Goal: Task Accomplishment & Management: Use online tool/utility

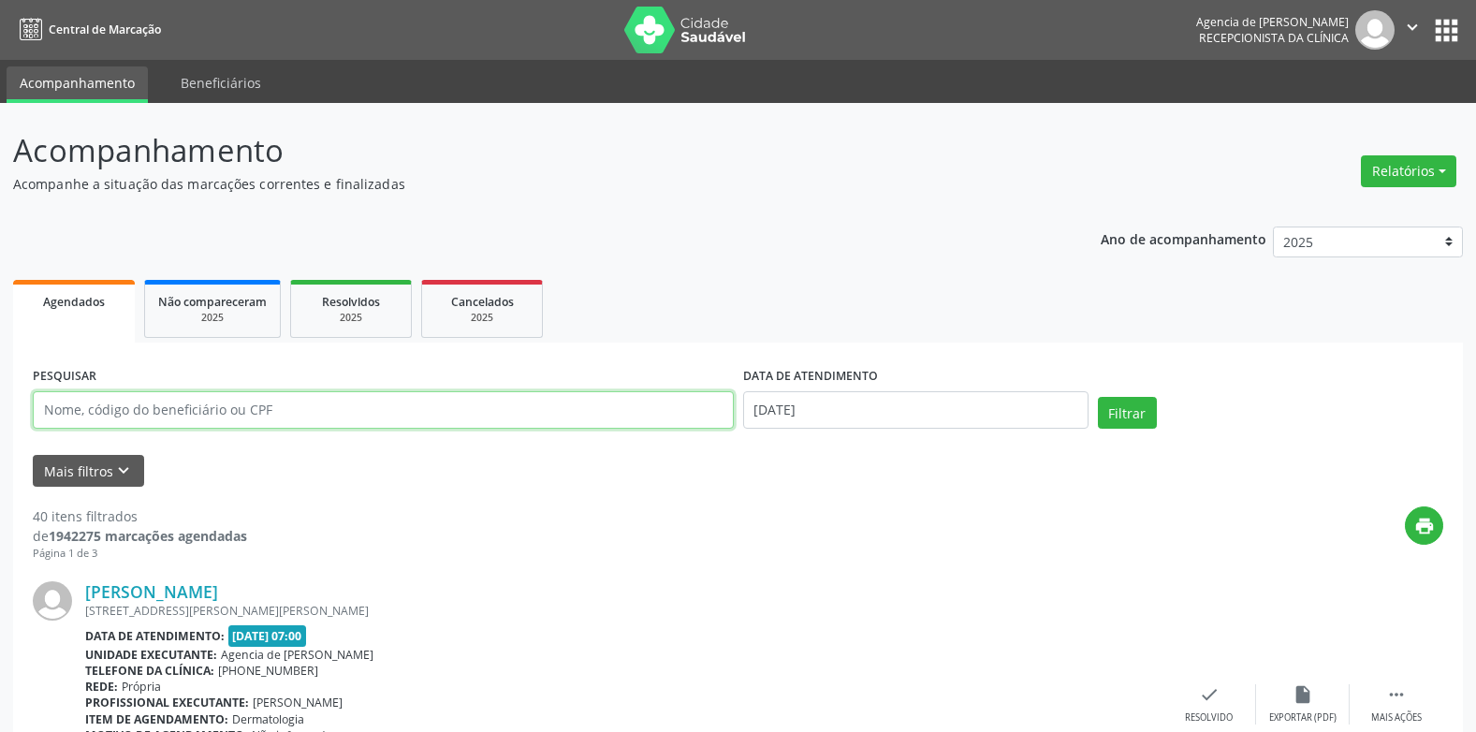
click at [320, 416] on input "text" at bounding box center [383, 409] width 701 height 37
type input "[PERSON_NAME] aparecida granja"
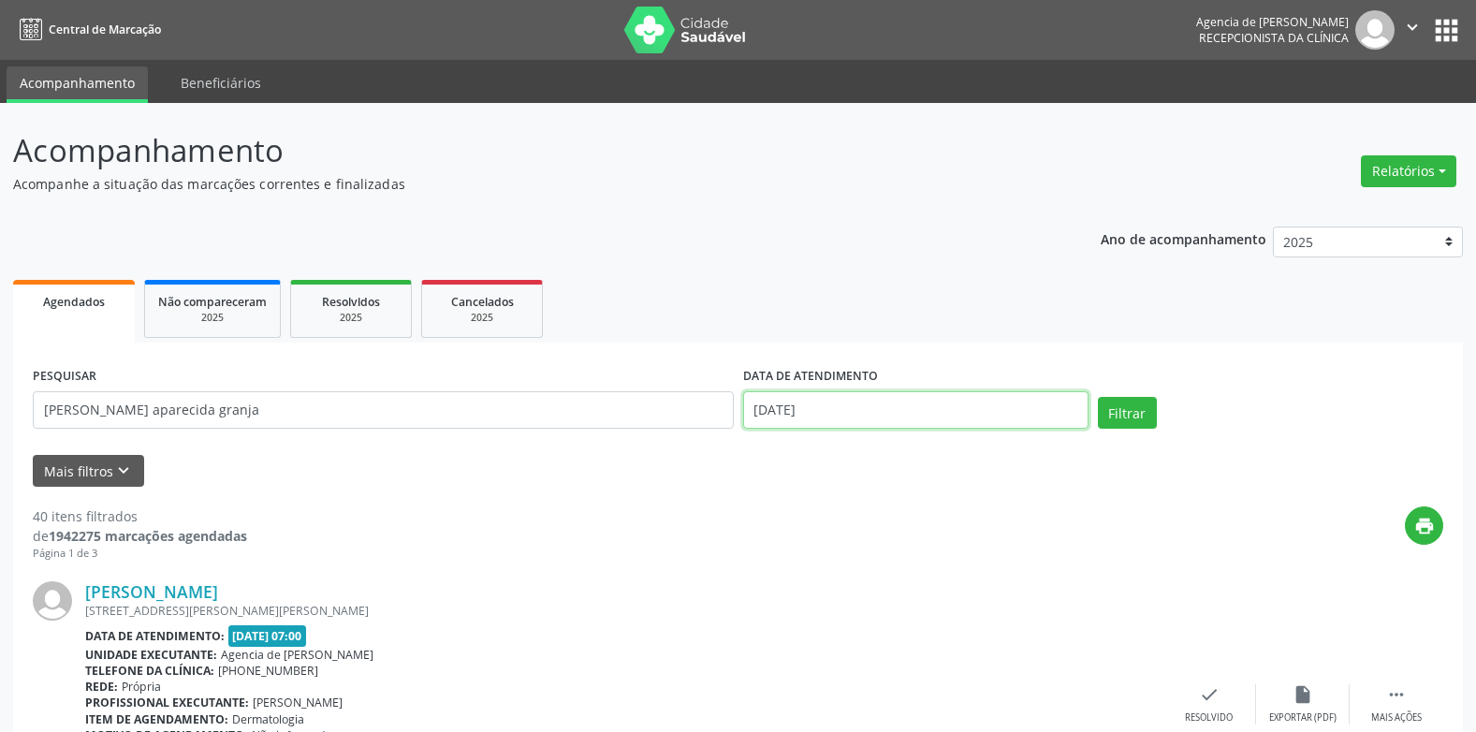
click at [846, 415] on input "[DATE]" at bounding box center [915, 409] width 345 height 37
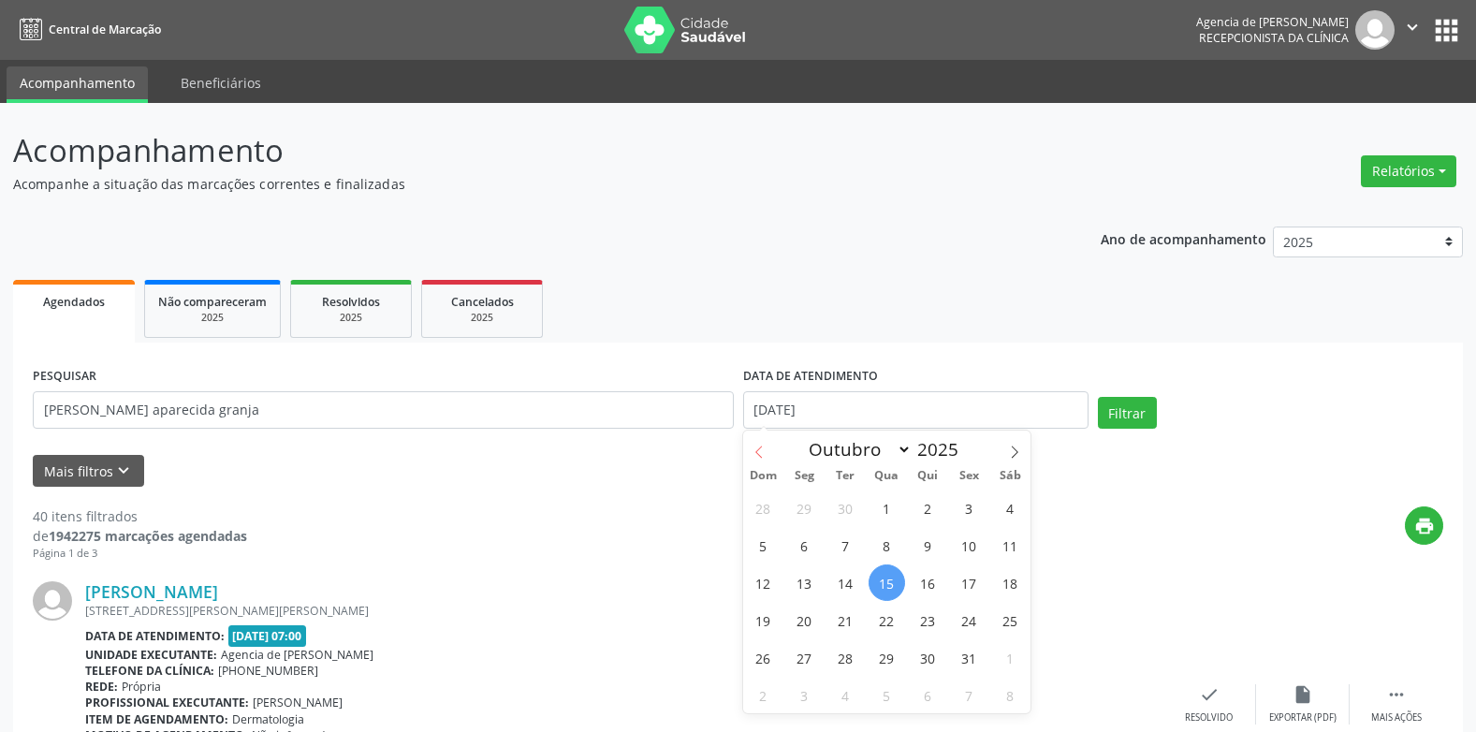
click at [755, 453] on icon at bounding box center [759, 452] width 13 height 13
click at [759, 456] on icon at bounding box center [758, 452] width 7 height 12
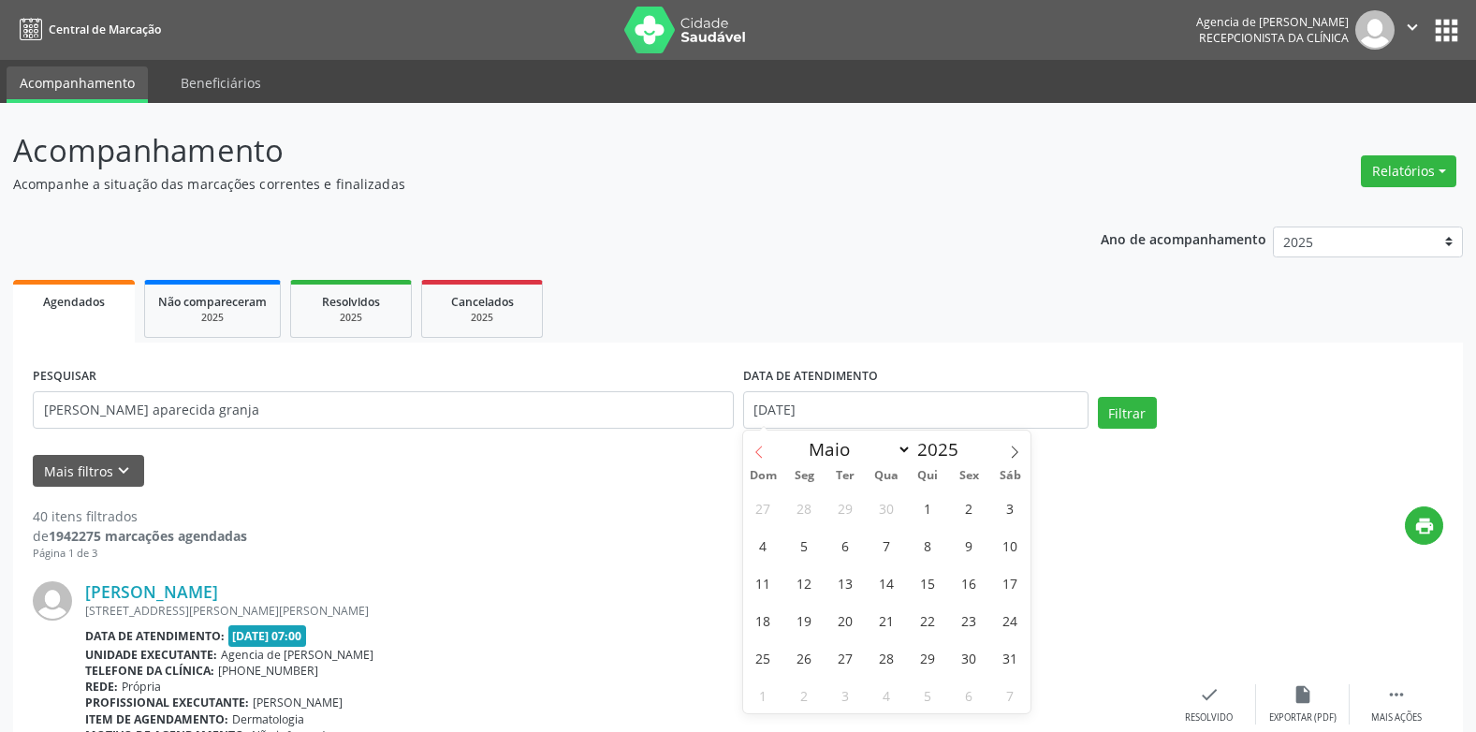
click at [771, 447] on span at bounding box center [759, 447] width 32 height 32
click at [762, 451] on icon at bounding box center [759, 452] width 13 height 13
select select "0"
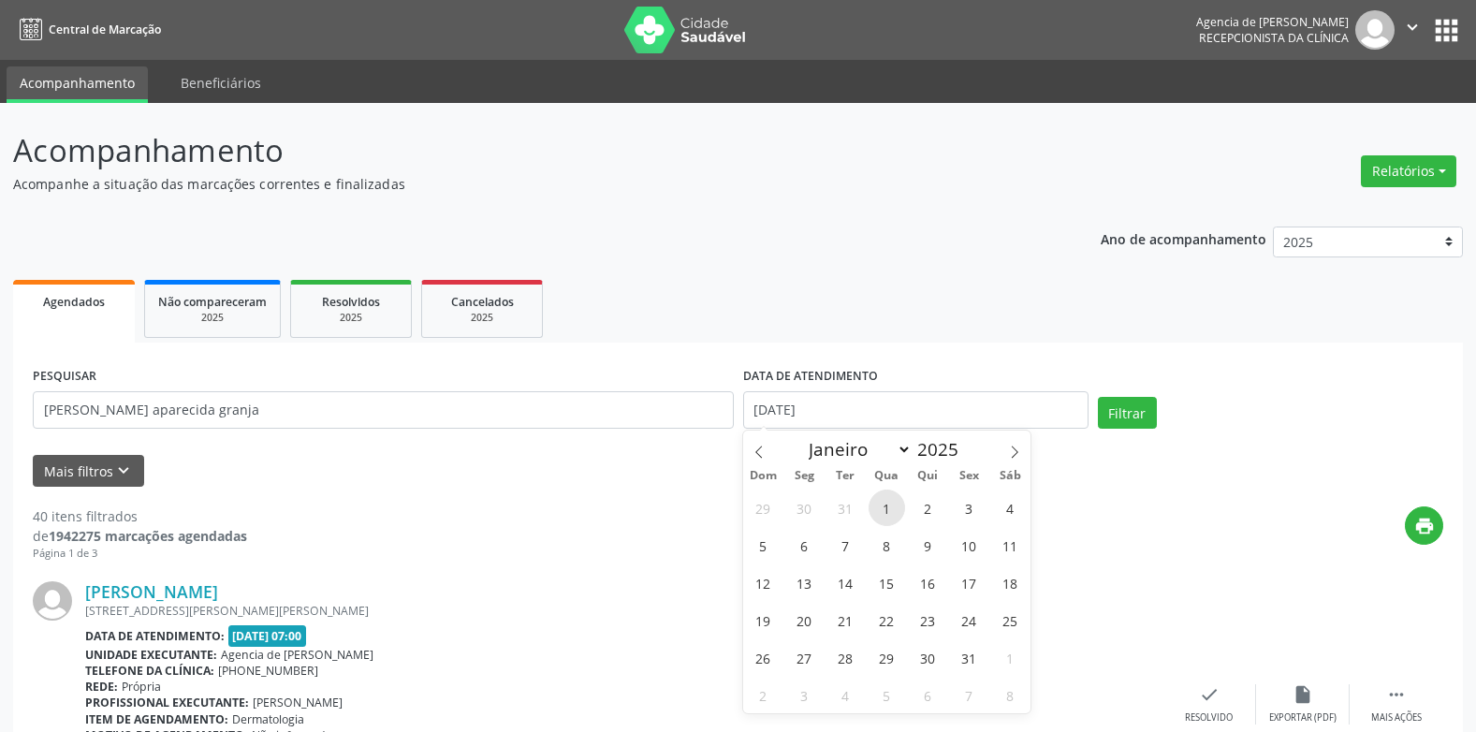
drag, startPoint x: 762, startPoint y: 451, endPoint x: 887, endPoint y: 505, distance: 136.7
click at [887, 505] on span "1" at bounding box center [887, 508] width 37 height 37
type input "[DATE]"
click at [1004, 451] on span at bounding box center [1015, 447] width 32 height 32
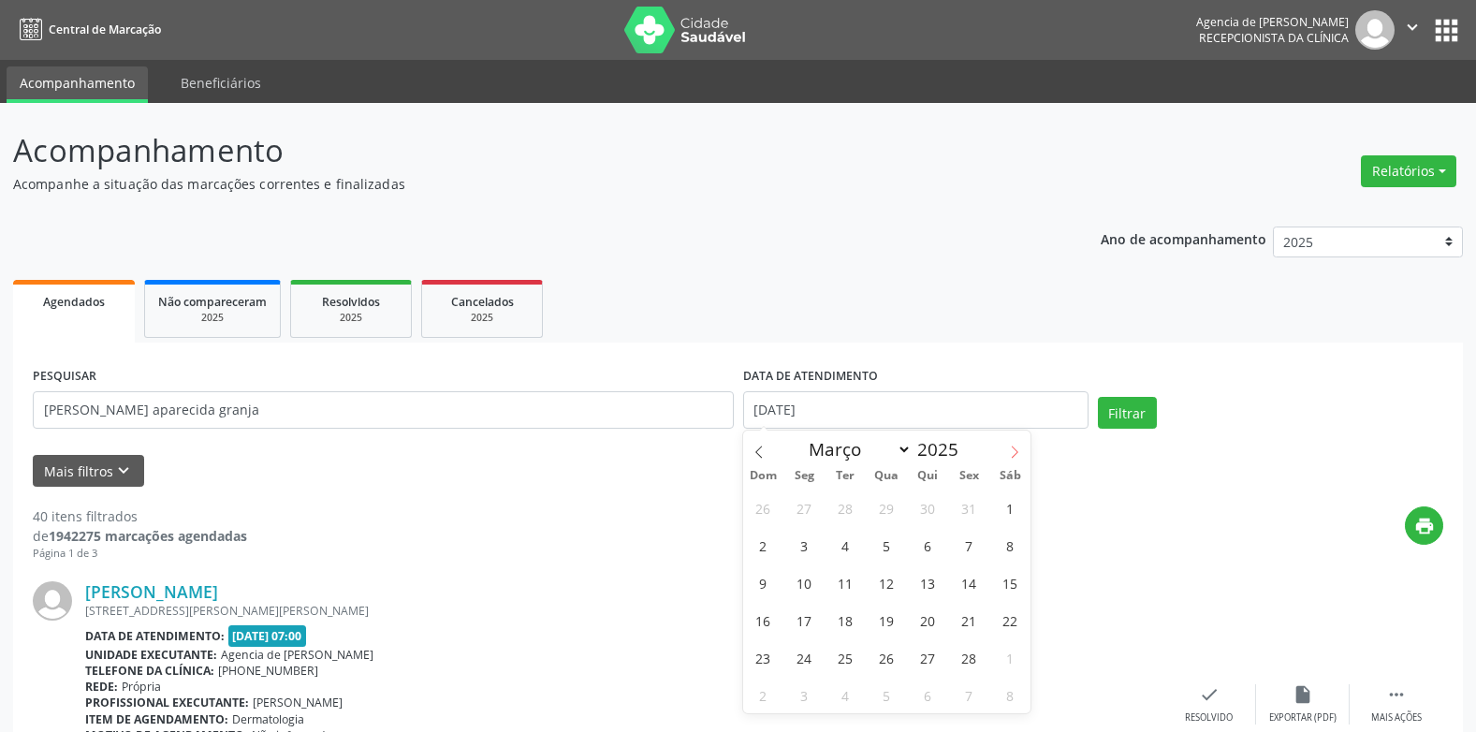
click at [1004, 451] on span at bounding box center [1015, 447] width 32 height 32
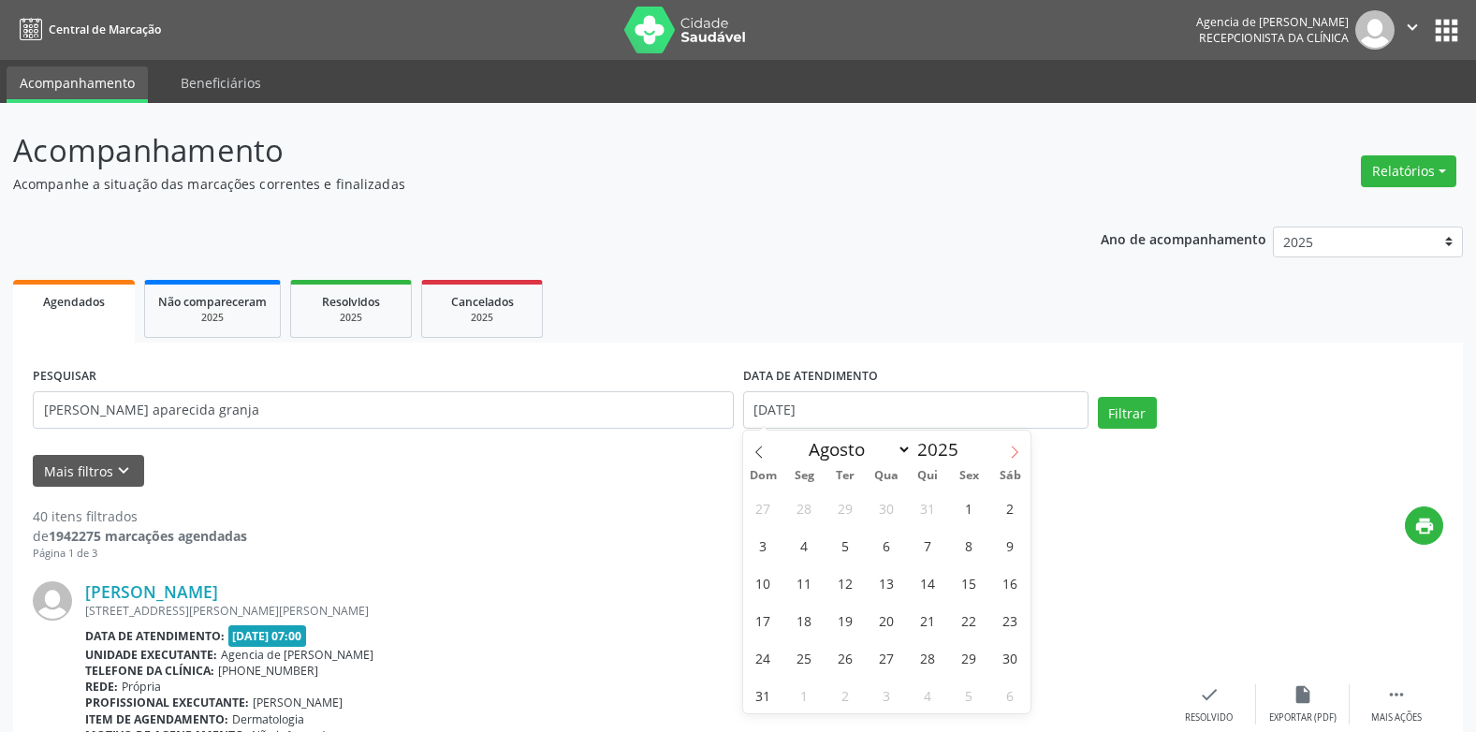
click at [1004, 451] on span at bounding box center [1015, 447] width 32 height 32
click at [1007, 455] on span at bounding box center [1015, 447] width 32 height 32
select select "9"
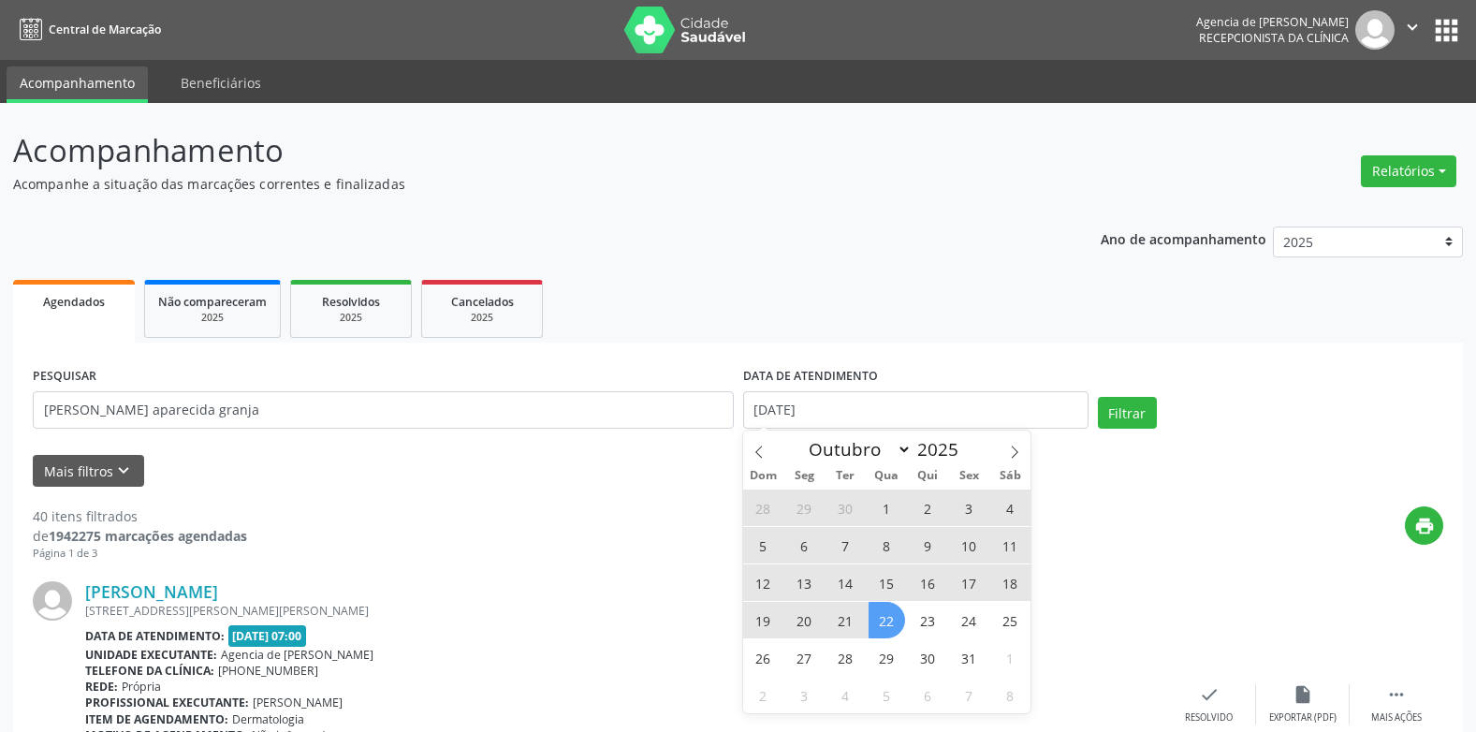
click at [885, 622] on span "22" at bounding box center [887, 620] width 37 height 37
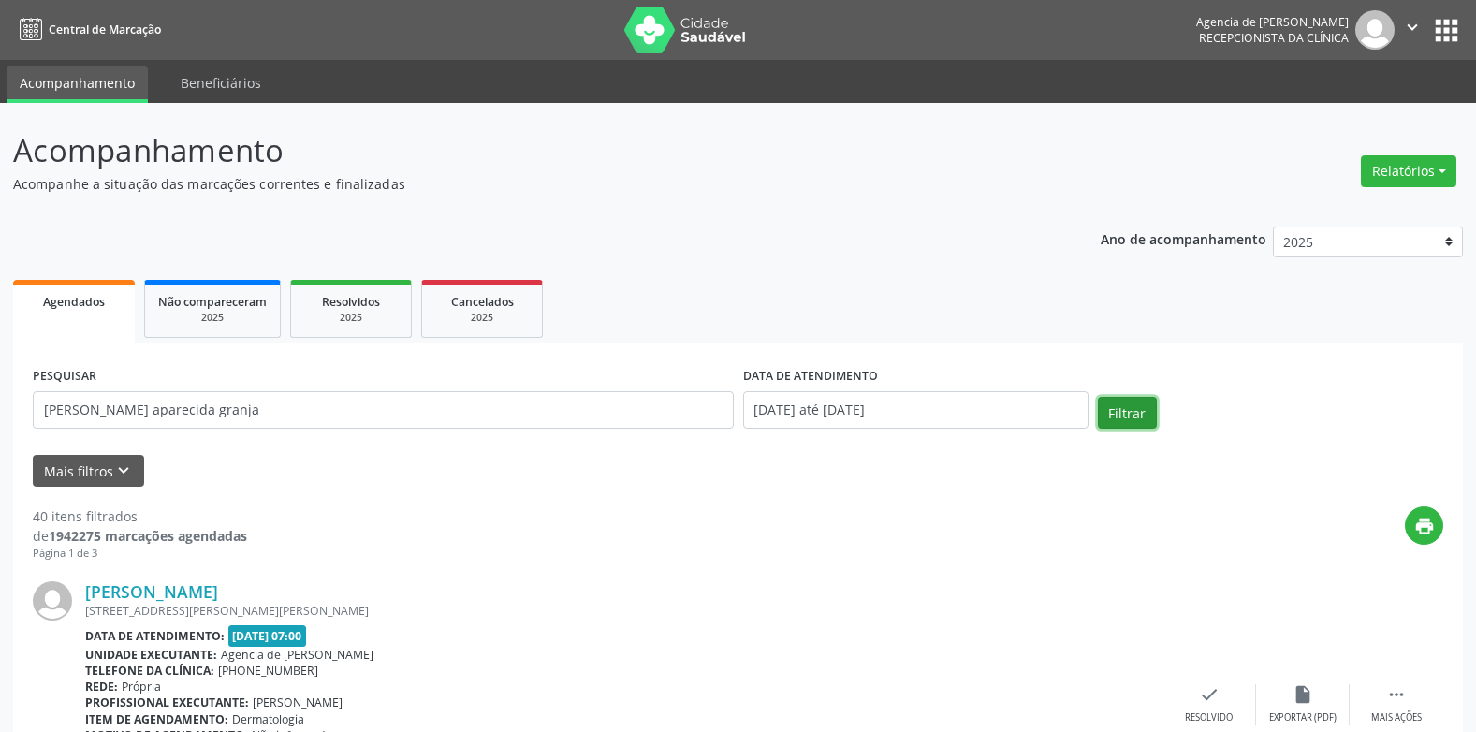
click at [1121, 420] on button "Filtrar" at bounding box center [1127, 413] width 59 height 32
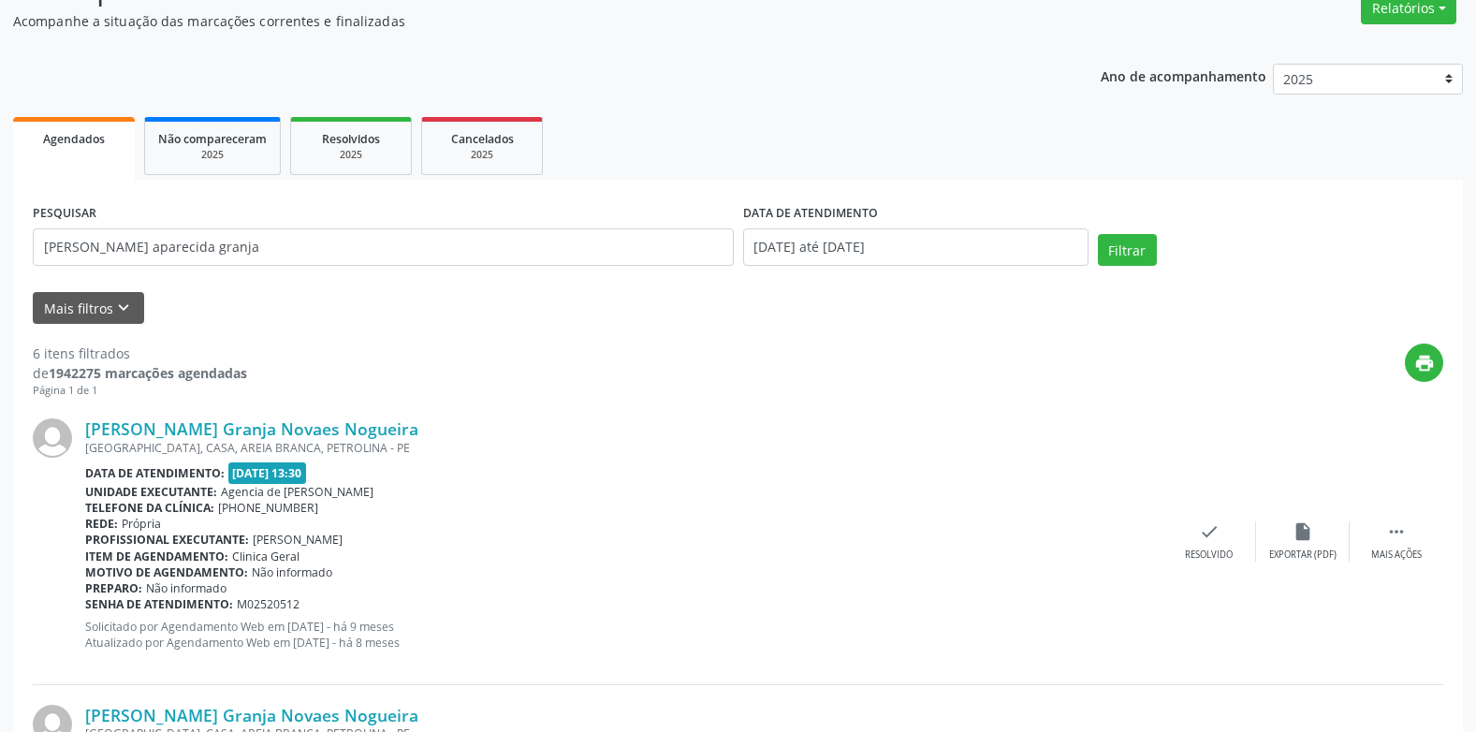
scroll to position [187, 0]
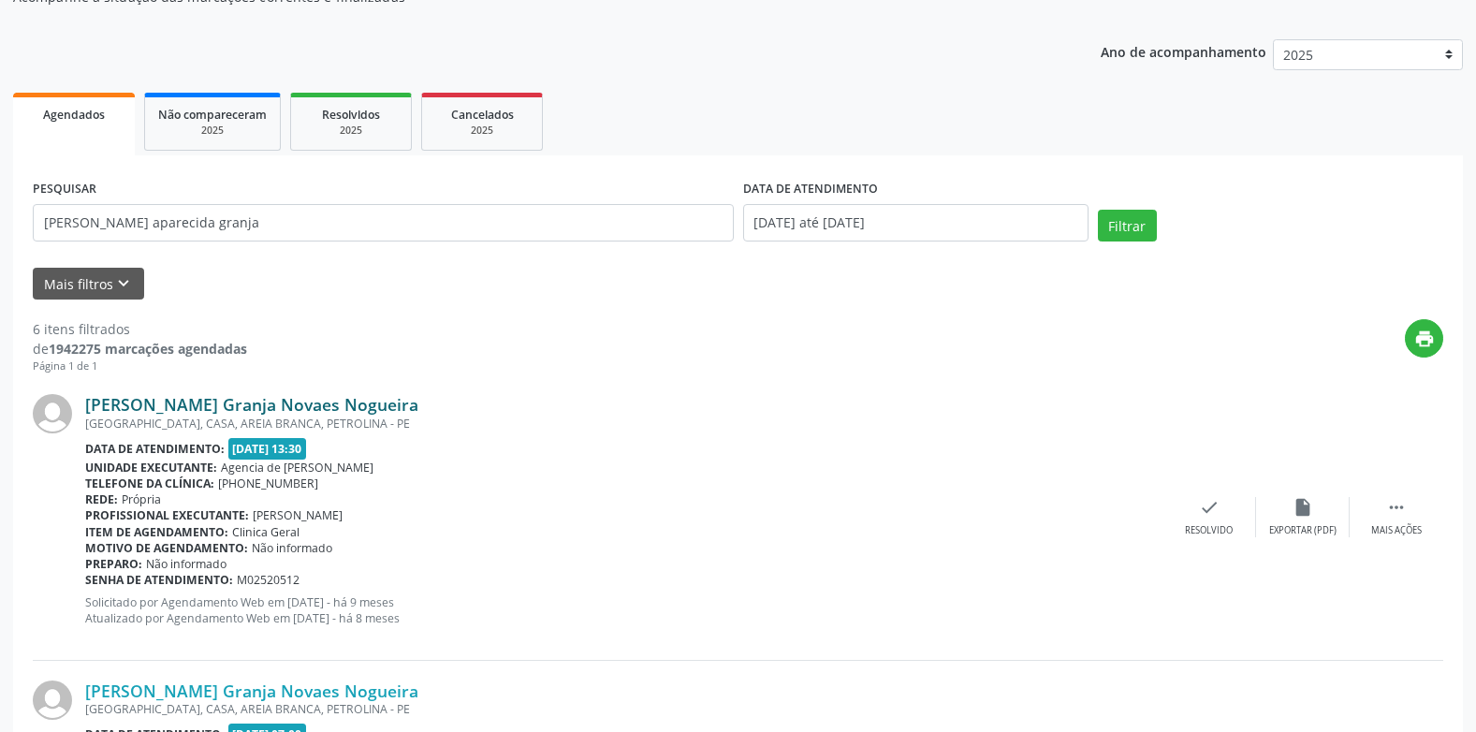
click at [345, 407] on link "[PERSON_NAME] Granja Novaes Nogueira" at bounding box center [251, 404] width 333 height 21
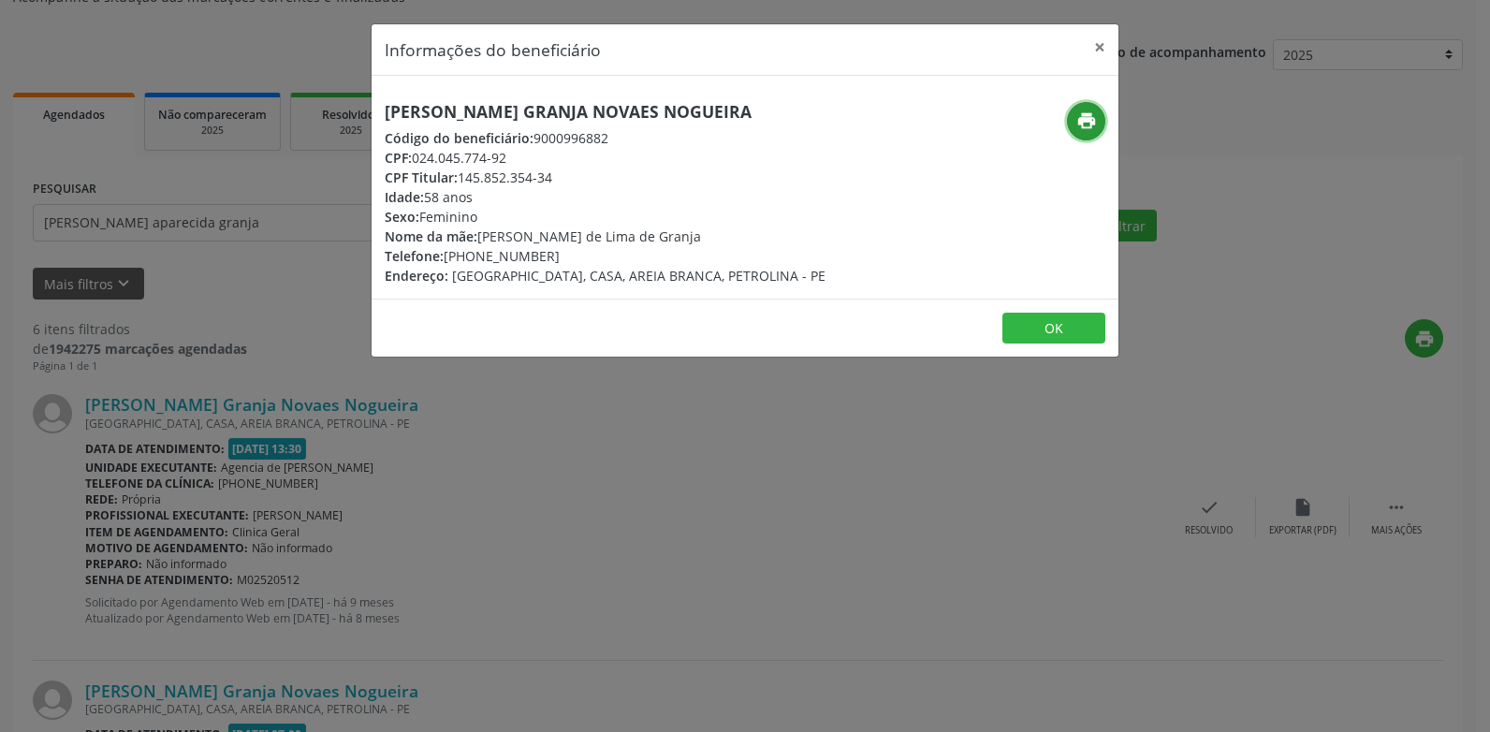
click at [1091, 113] on icon "print" at bounding box center [1086, 120] width 21 height 21
click at [1101, 43] on button "×" at bounding box center [1099, 47] width 37 height 46
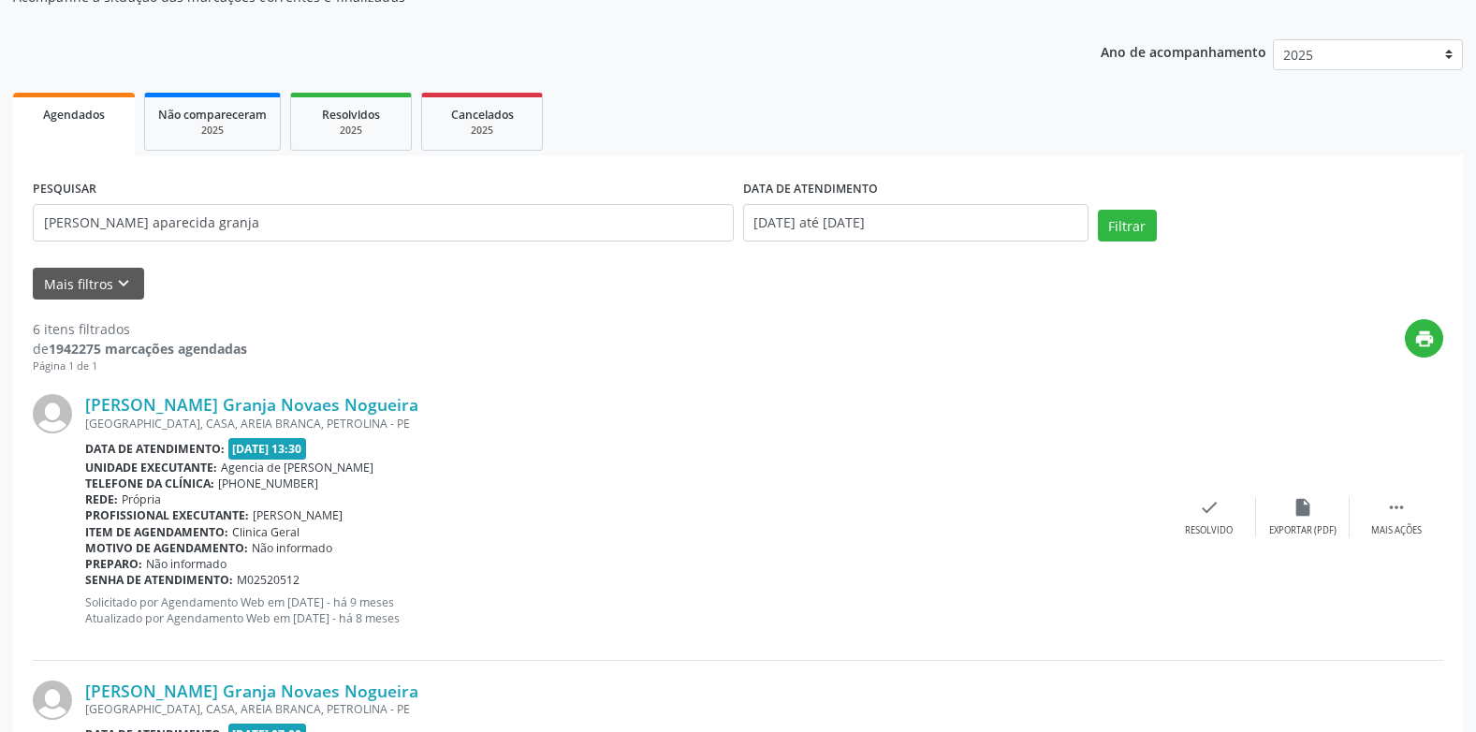
click at [590, 332] on div "print" at bounding box center [845, 346] width 1196 height 55
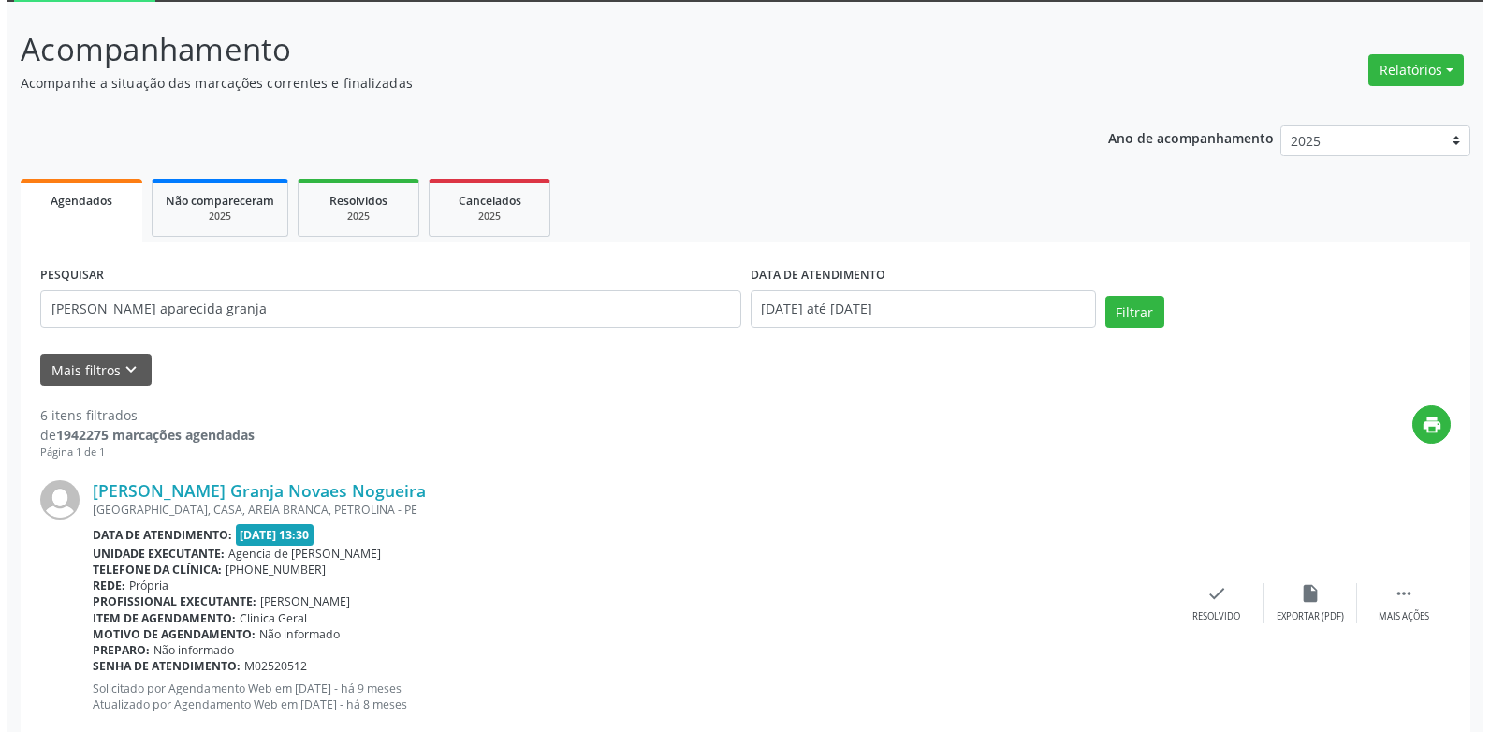
scroll to position [0, 0]
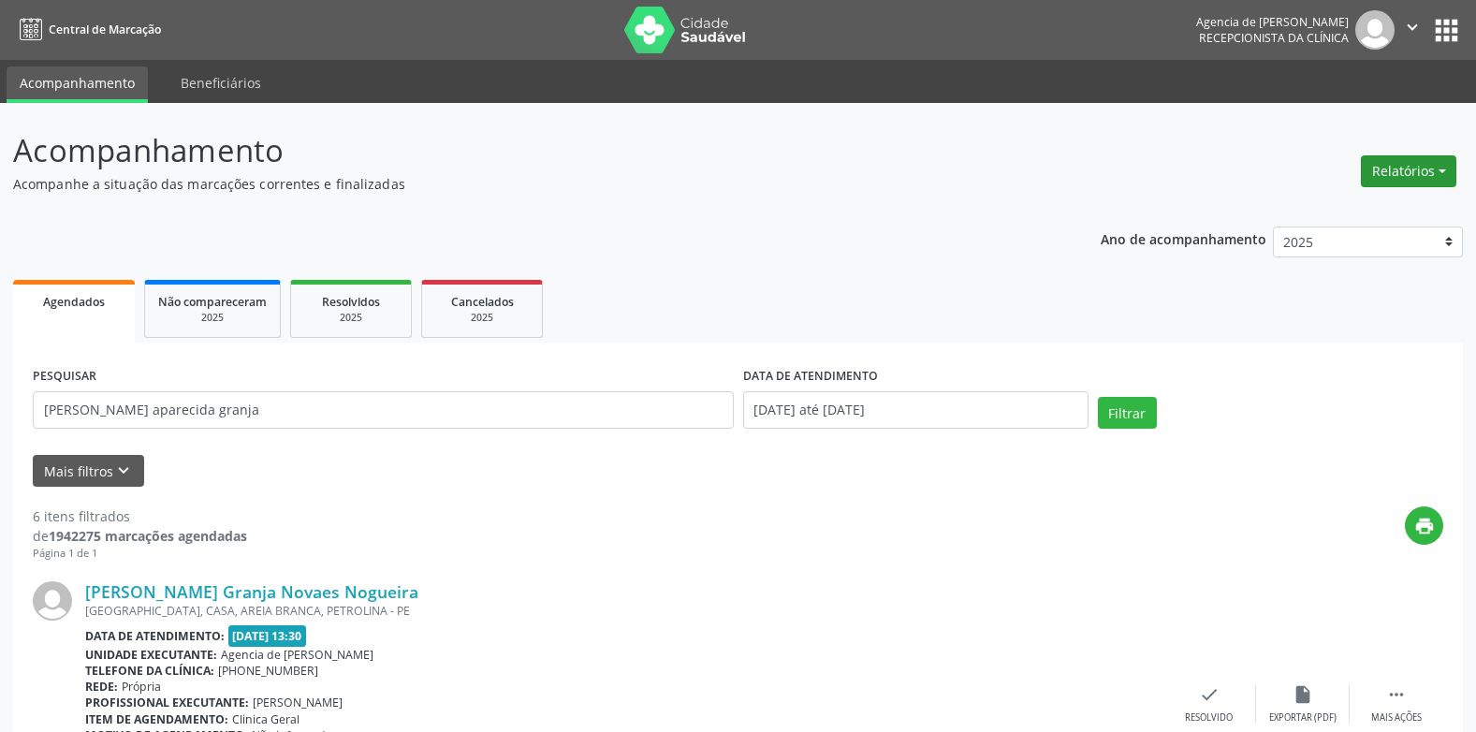
click at [1416, 169] on button "Relatórios" at bounding box center [1408, 171] width 95 height 32
click at [1281, 212] on link "Agendamentos" at bounding box center [1356, 211] width 201 height 26
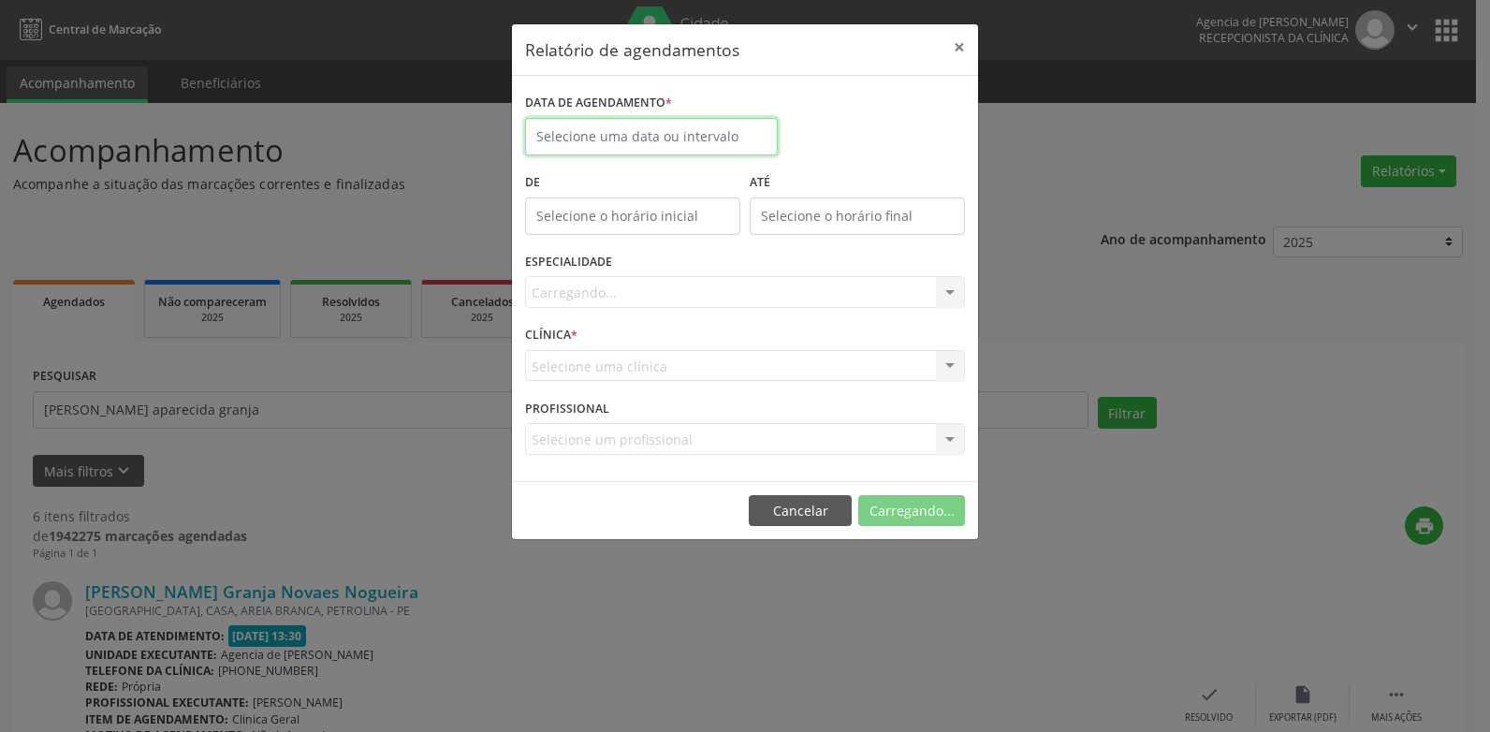
click at [715, 130] on input "text" at bounding box center [651, 136] width 253 height 37
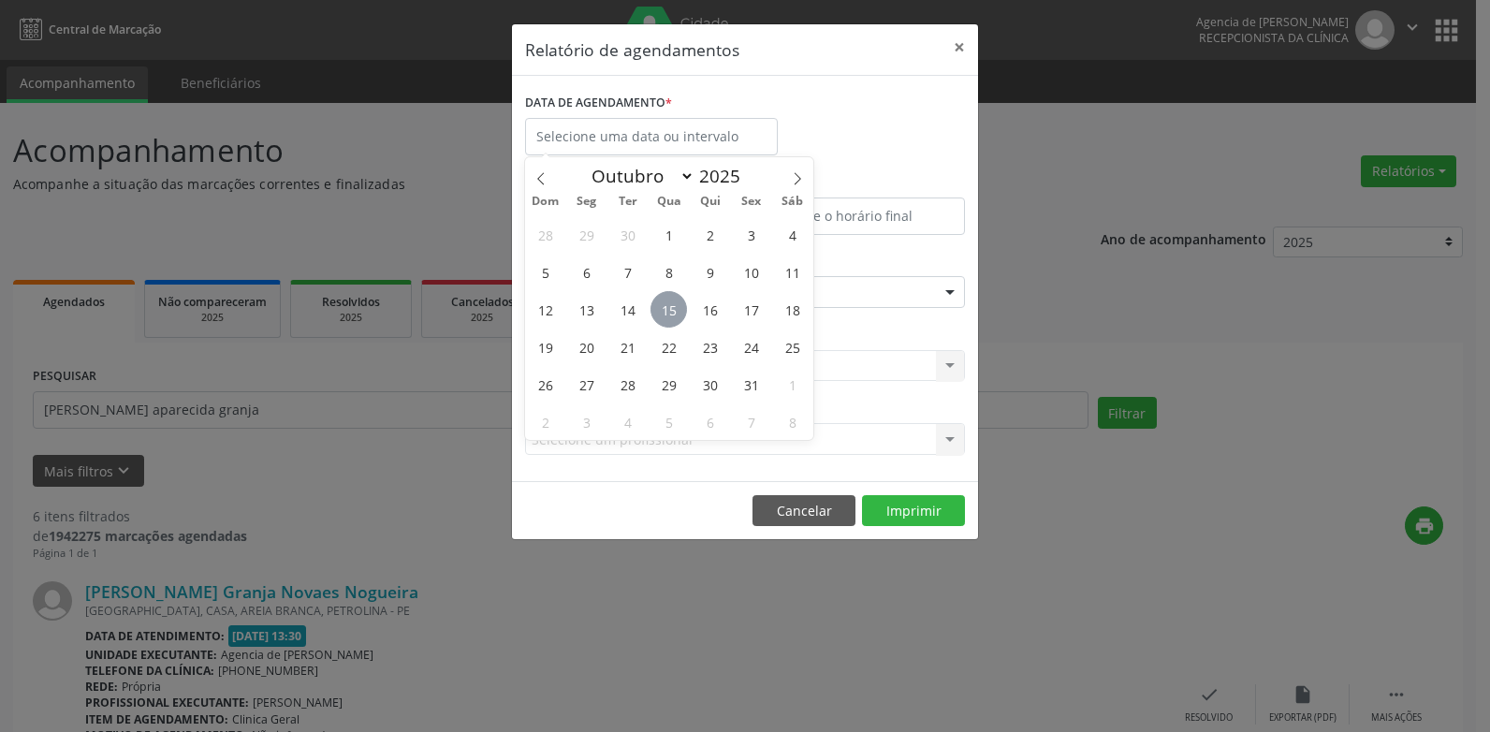
click at [675, 305] on span "15" at bounding box center [669, 309] width 37 height 37
type input "[DATE]"
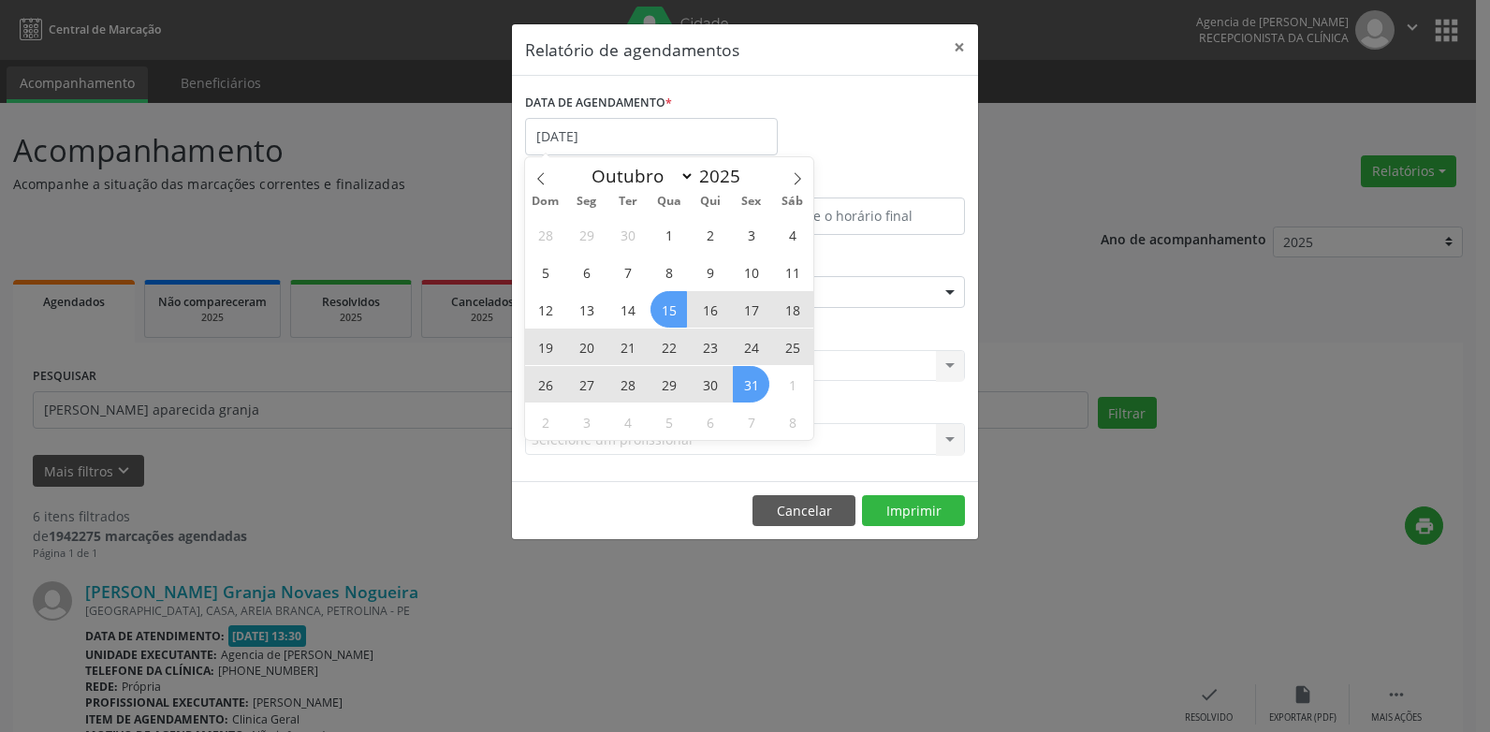
click at [765, 392] on span "31" at bounding box center [751, 384] width 37 height 37
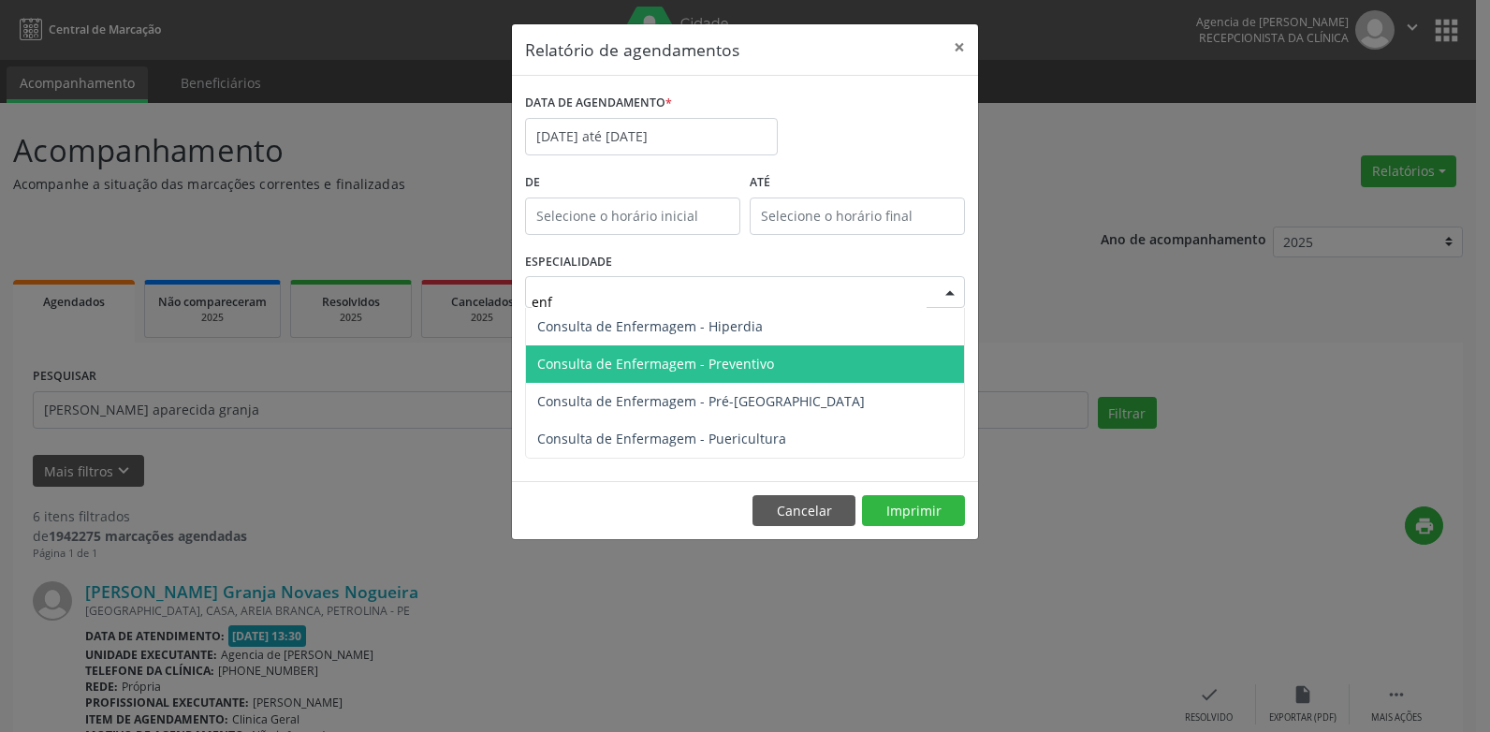
click at [727, 367] on span "Consulta de Enfermagem - Preventivo" at bounding box center [655, 364] width 237 height 18
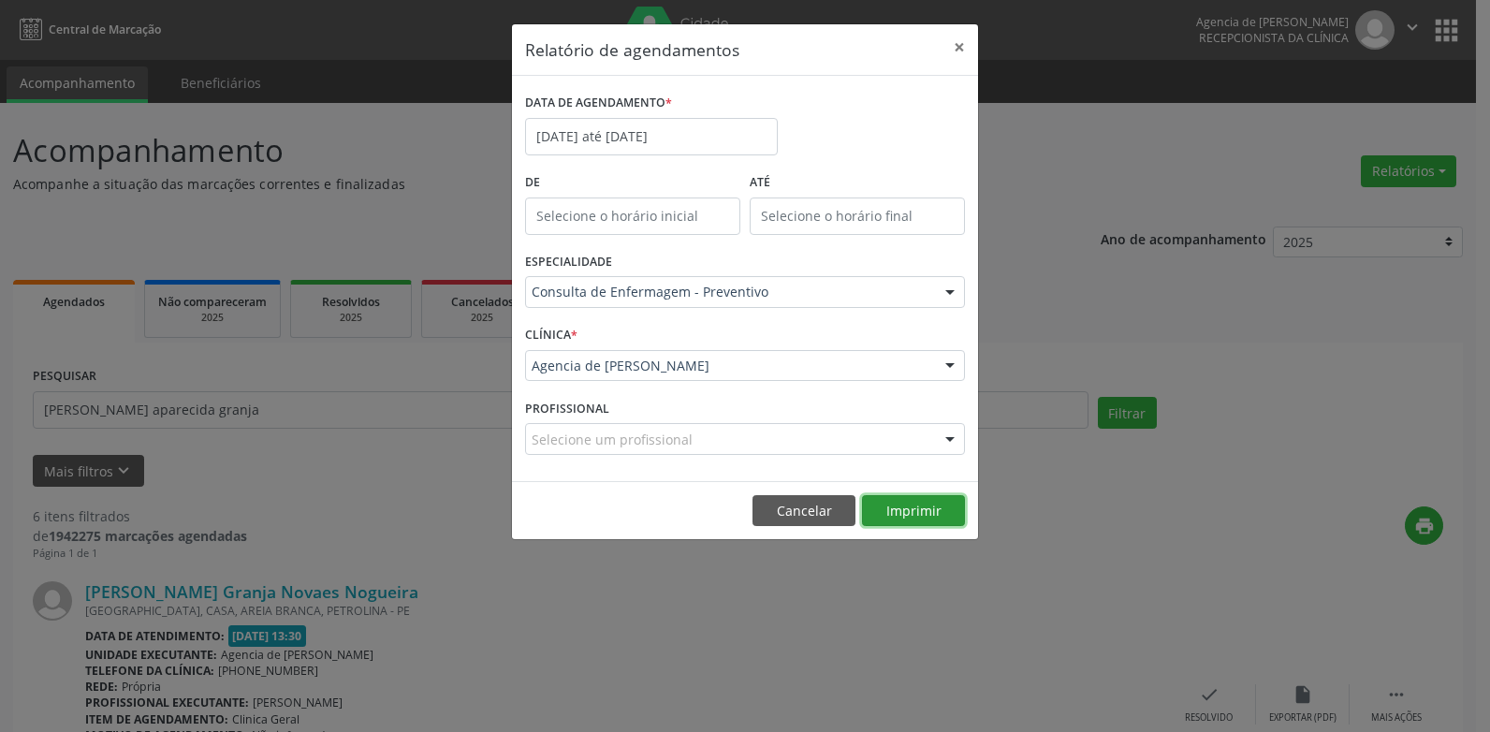
click at [924, 516] on button "Imprimir" at bounding box center [913, 511] width 103 height 32
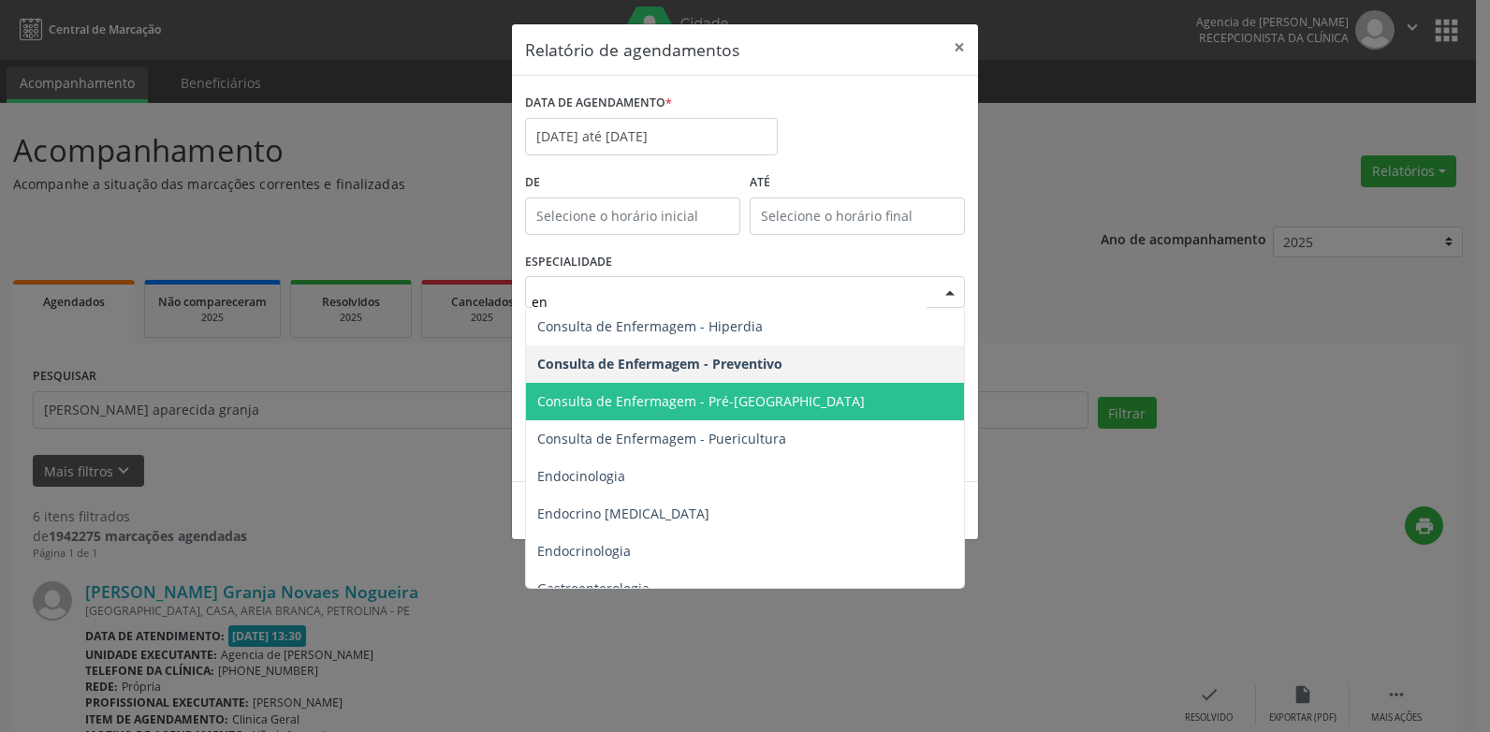
type input "enf"
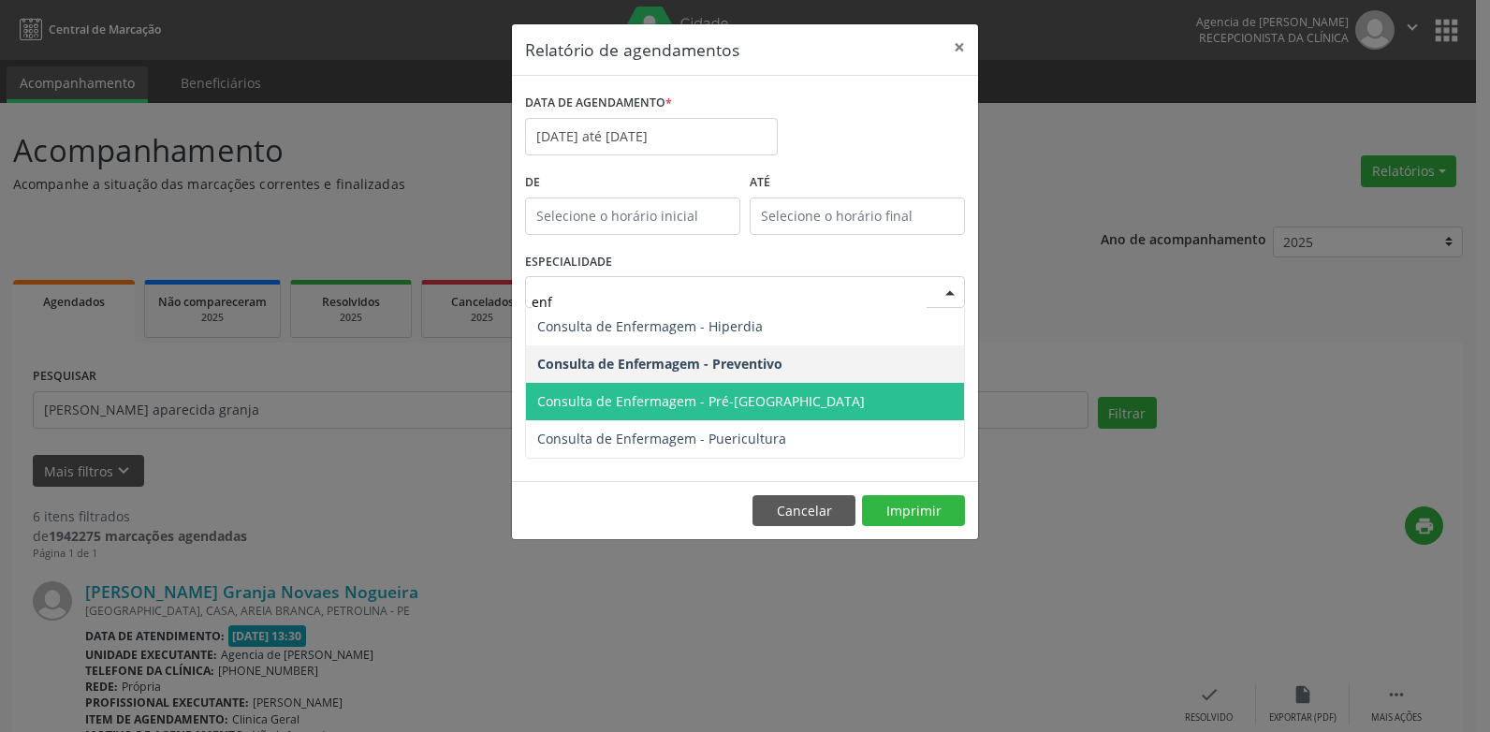
click at [755, 387] on span "Consulta de Enfermagem - Pré-[GEOGRAPHIC_DATA]" at bounding box center [745, 401] width 438 height 37
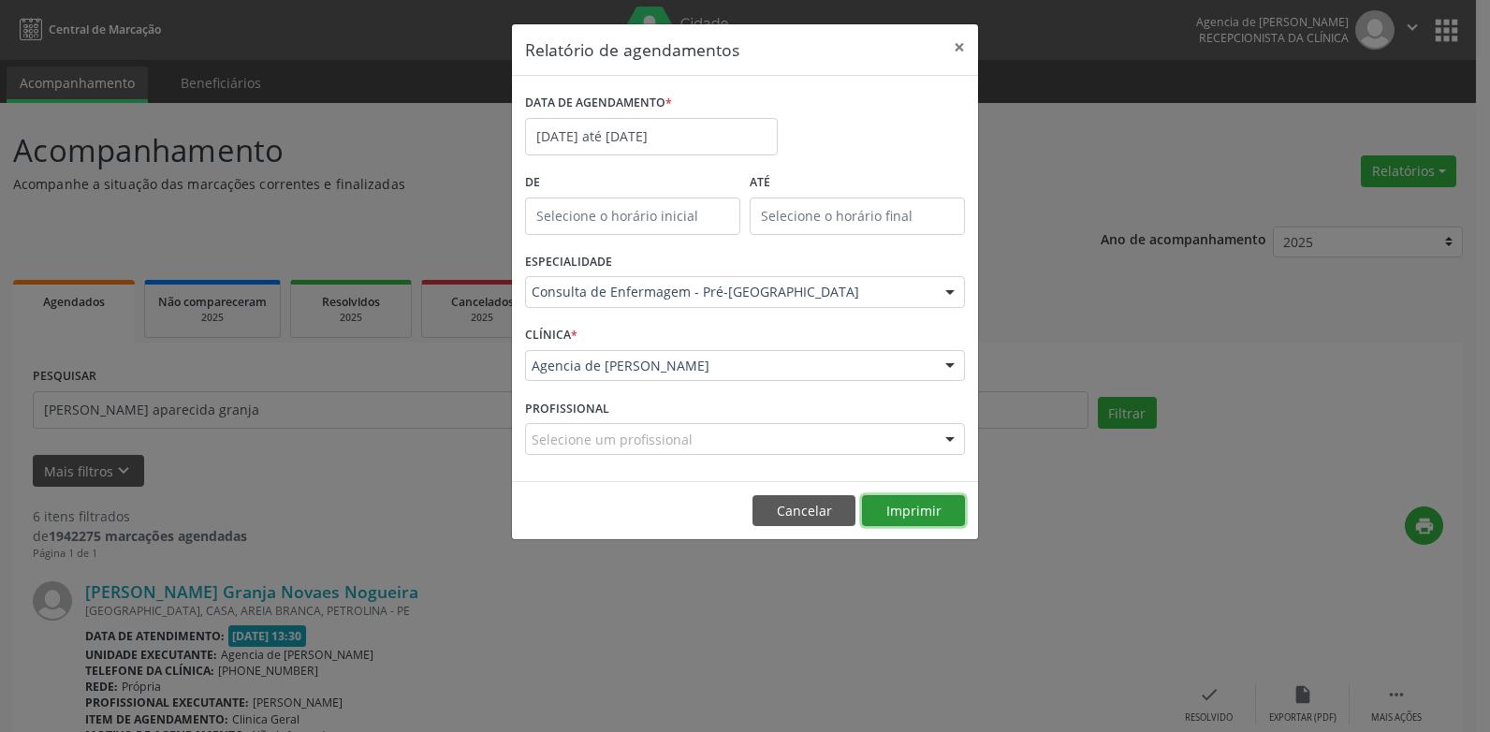
click at [931, 511] on button "Imprimir" at bounding box center [913, 511] width 103 height 32
